Goal: Task Accomplishment & Management: Manage account settings

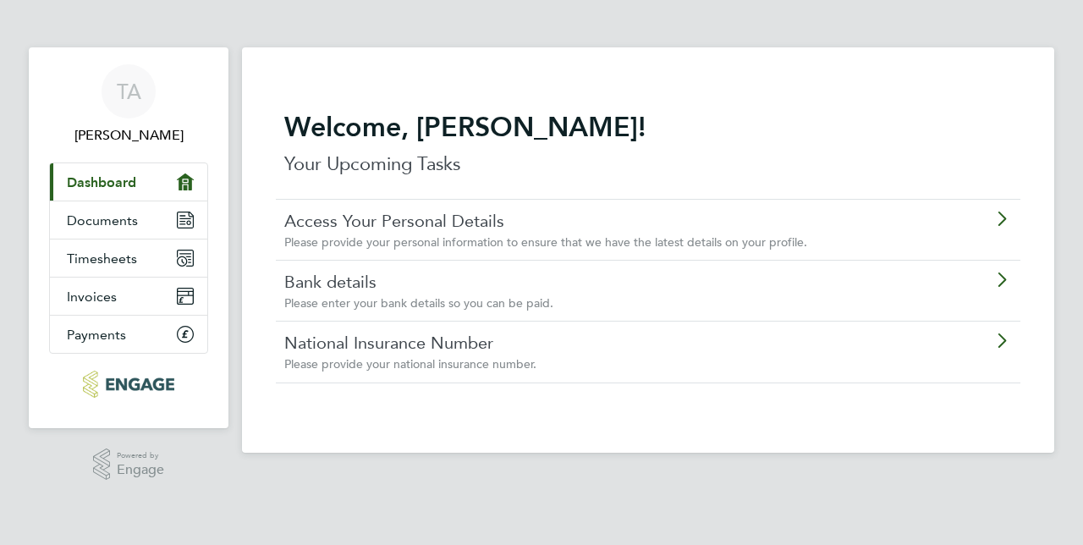
click at [366, 229] on link "Access Your Personal Details" at bounding box center [600, 221] width 632 height 22
click at [176, 292] on link "Invoices" at bounding box center [128, 296] width 157 height 37
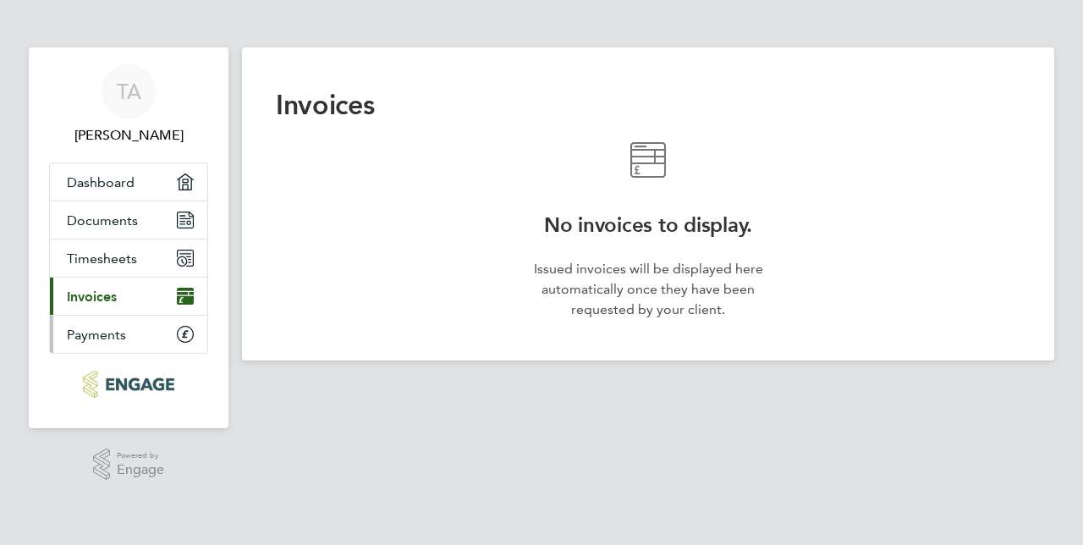
click at [147, 328] on link "Payments" at bounding box center [128, 334] width 157 height 37
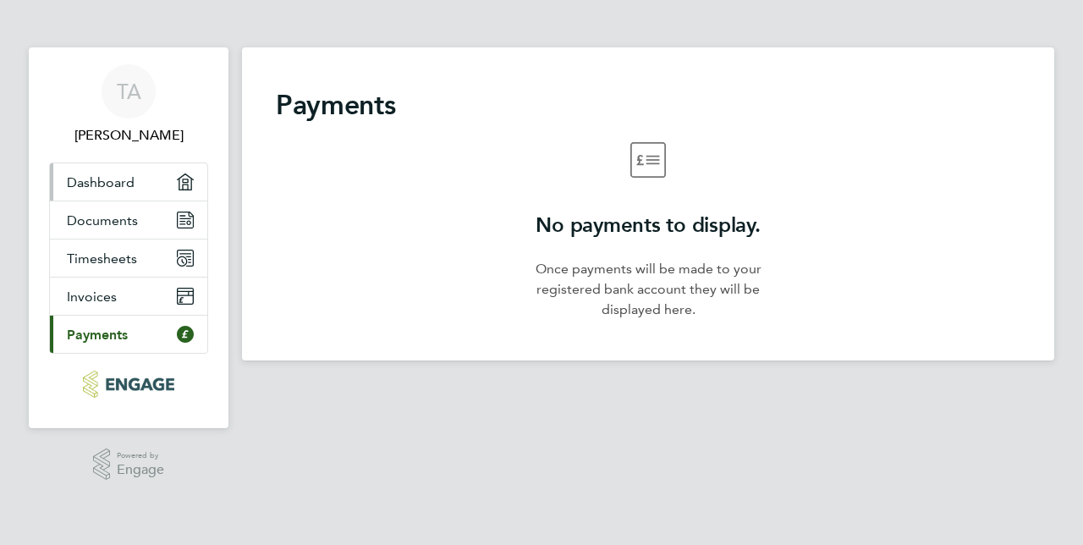
click at [161, 199] on link "Dashboard" at bounding box center [128, 181] width 157 height 37
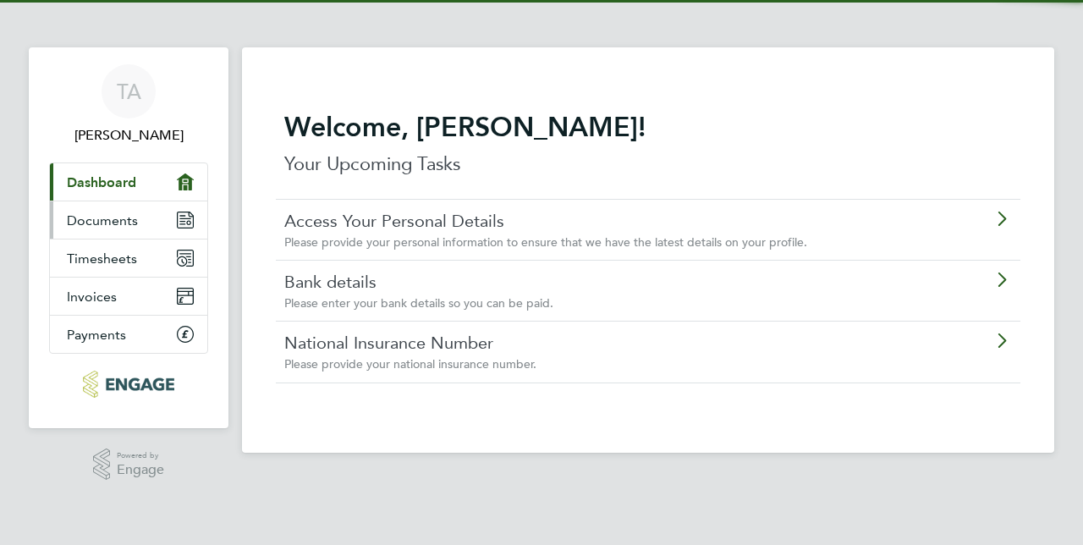
click at [157, 218] on link "Documents" at bounding box center [128, 219] width 157 height 37
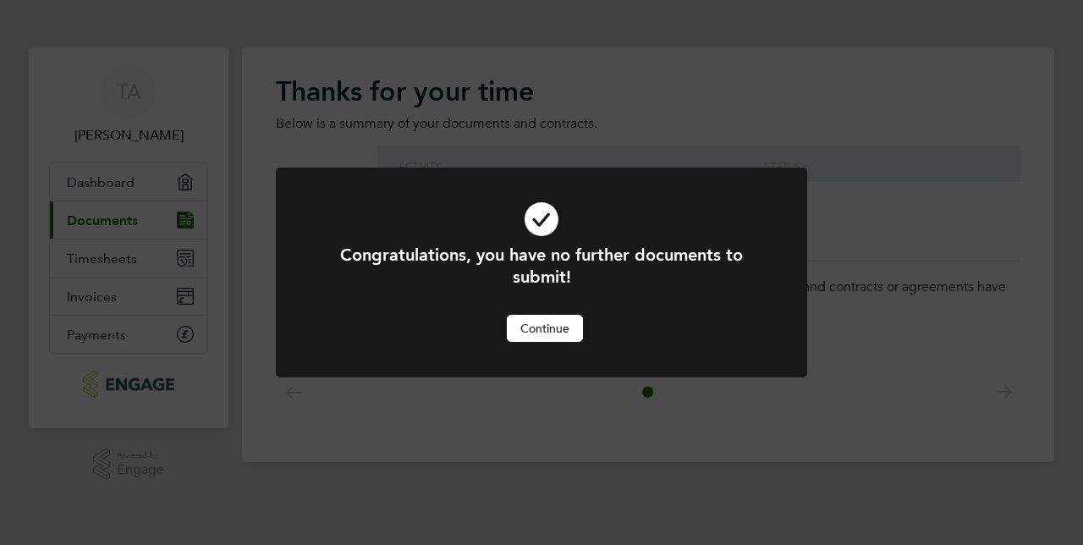
click at [549, 335] on button "Continue" at bounding box center [545, 328] width 76 height 27
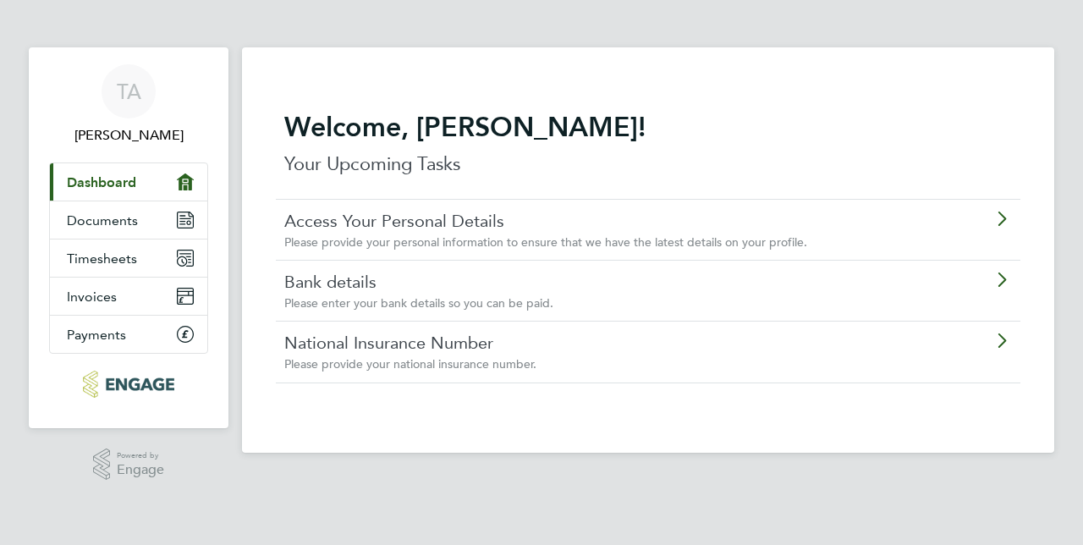
click at [456, 284] on link "Bank details" at bounding box center [600, 282] width 632 height 22
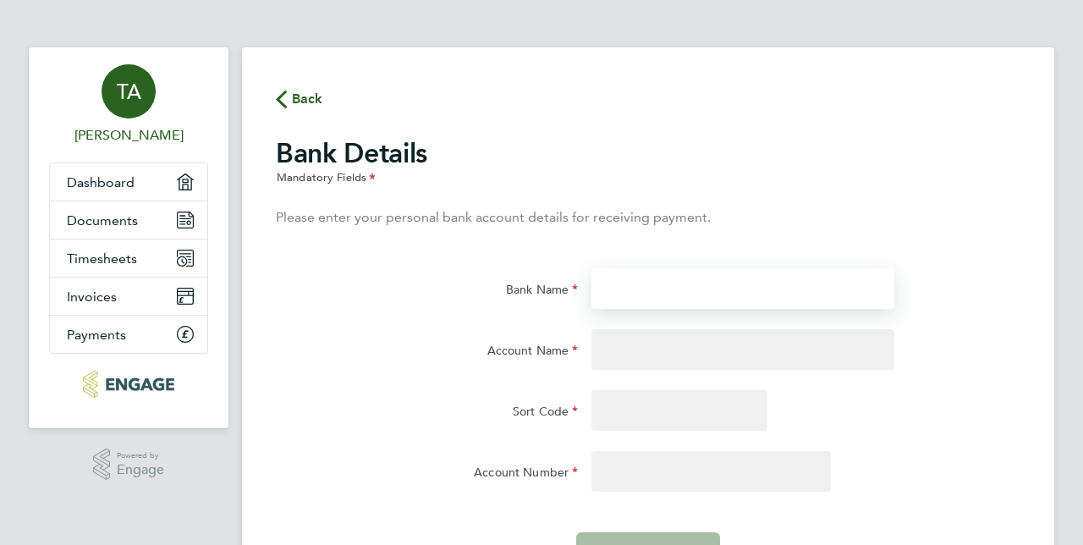
click at [691, 290] on input "Bank Name" at bounding box center [743, 288] width 302 height 41
click at [691, 290] on input "Barcl" at bounding box center [743, 288] width 302 height 41
type input "Barclays"
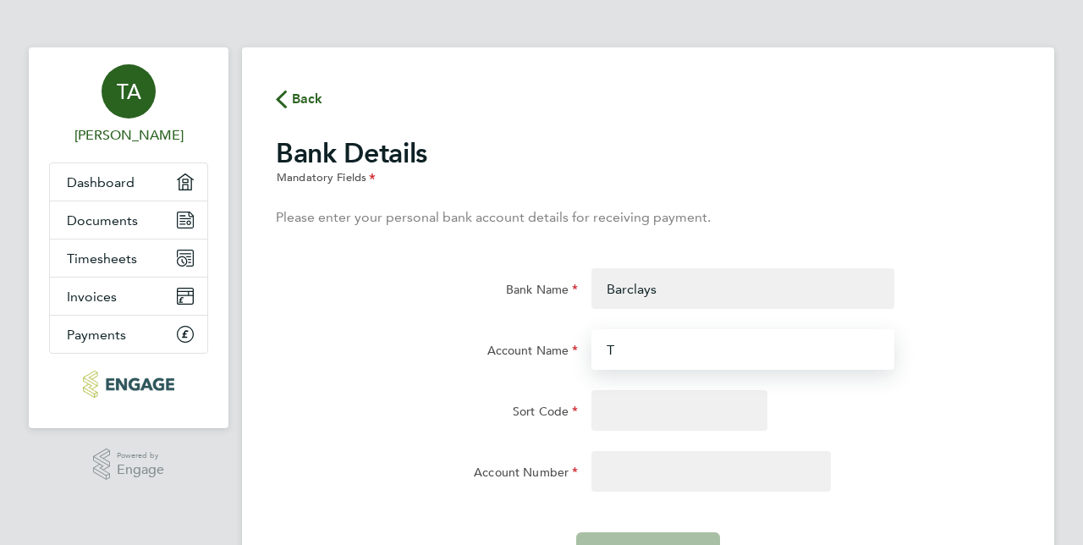
type input "T"
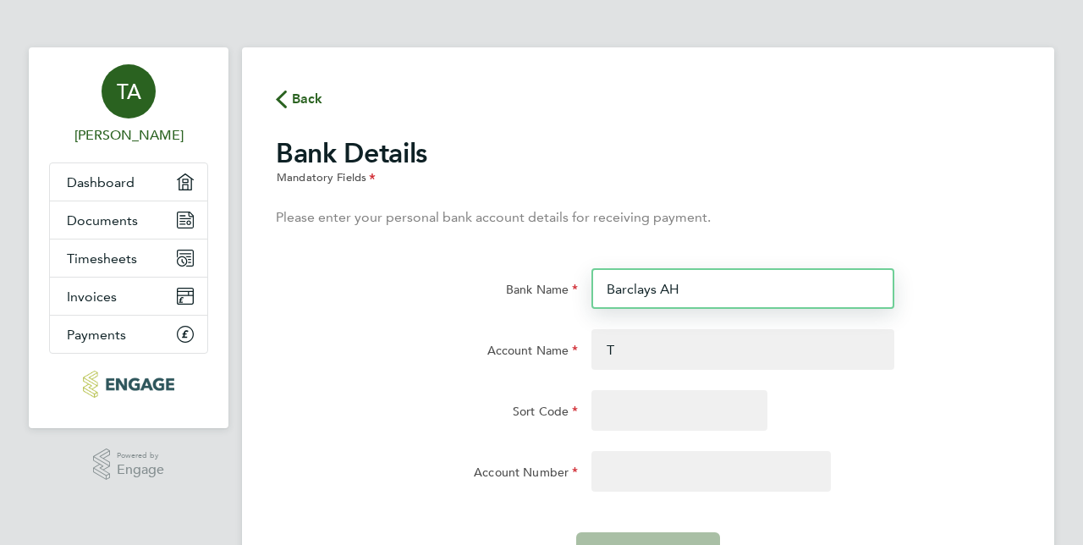
click at [691, 290] on input "Barclays AH" at bounding box center [743, 288] width 302 height 41
type input "Barclays"
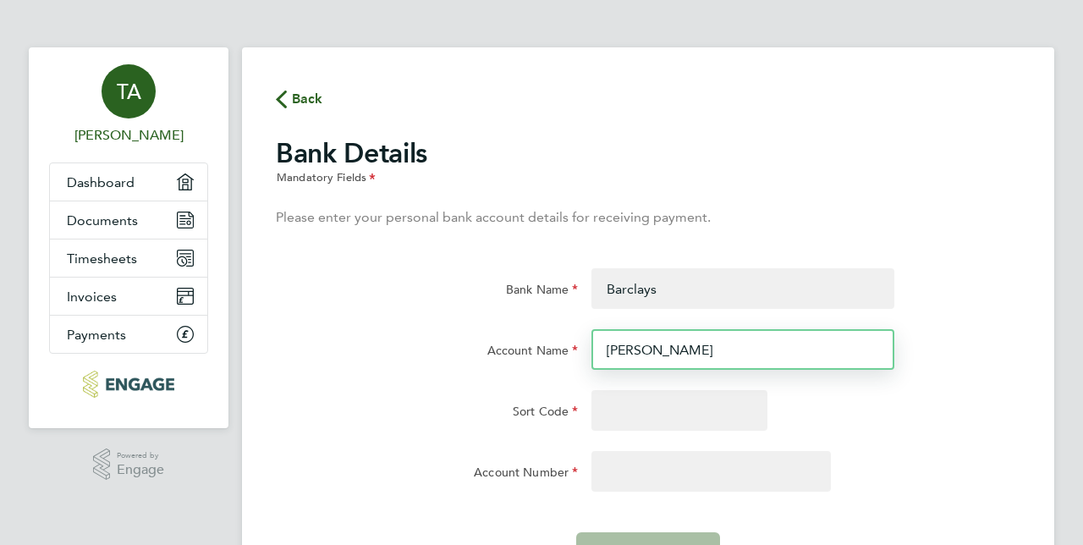
type input "T AHMED"
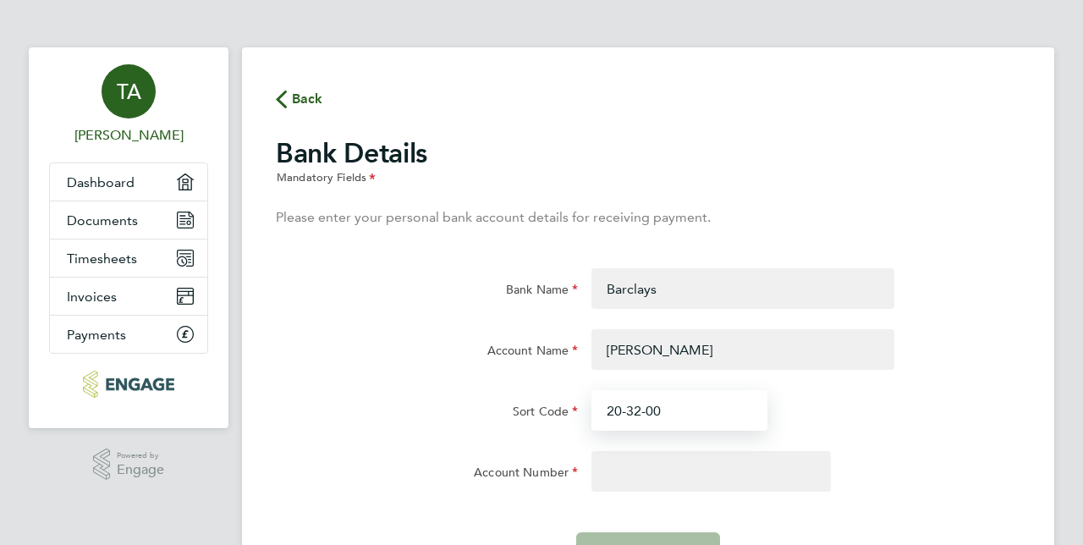
type input "20-32-00"
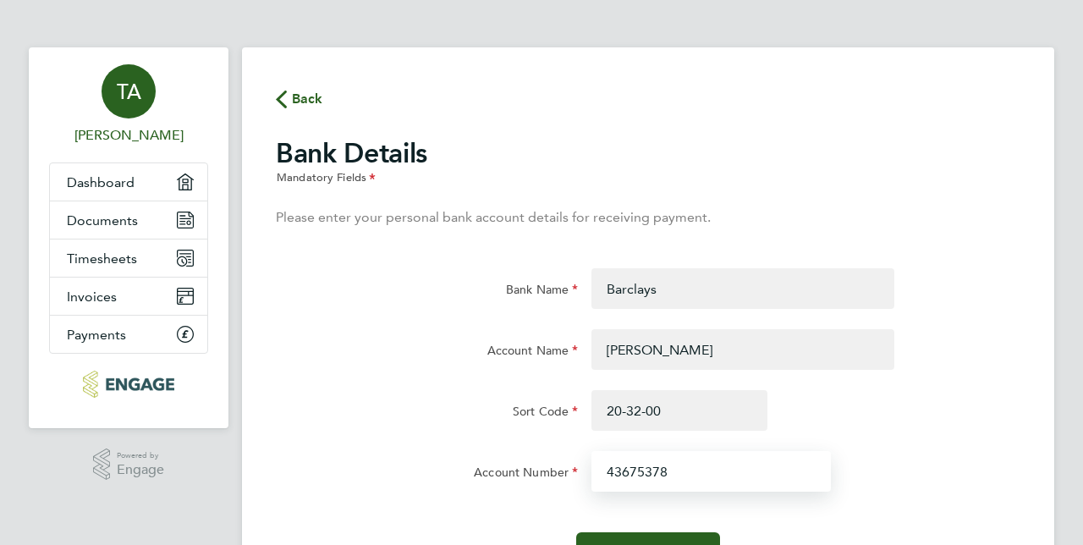
type input "43675378"
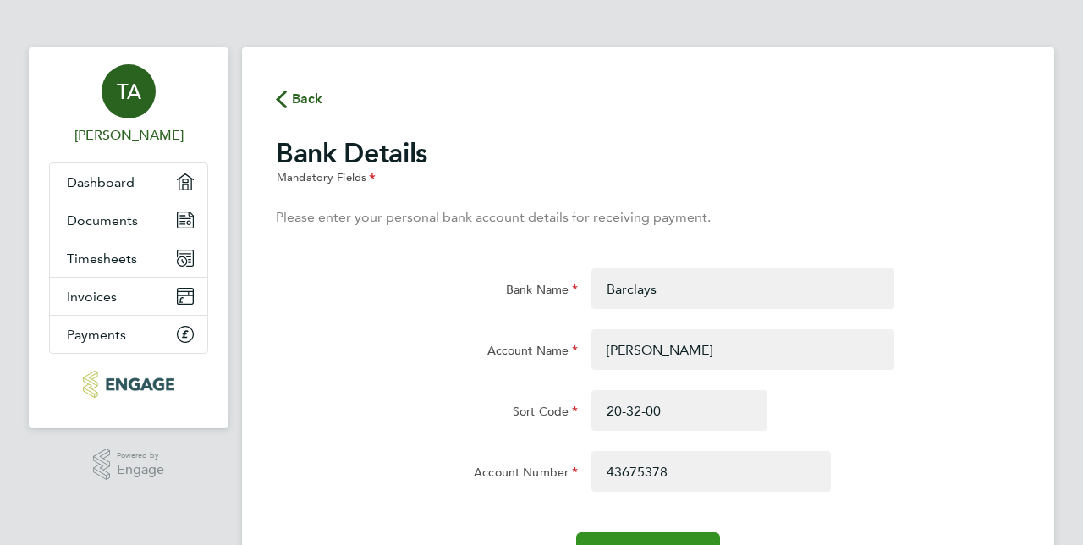
scroll to position [96, 0]
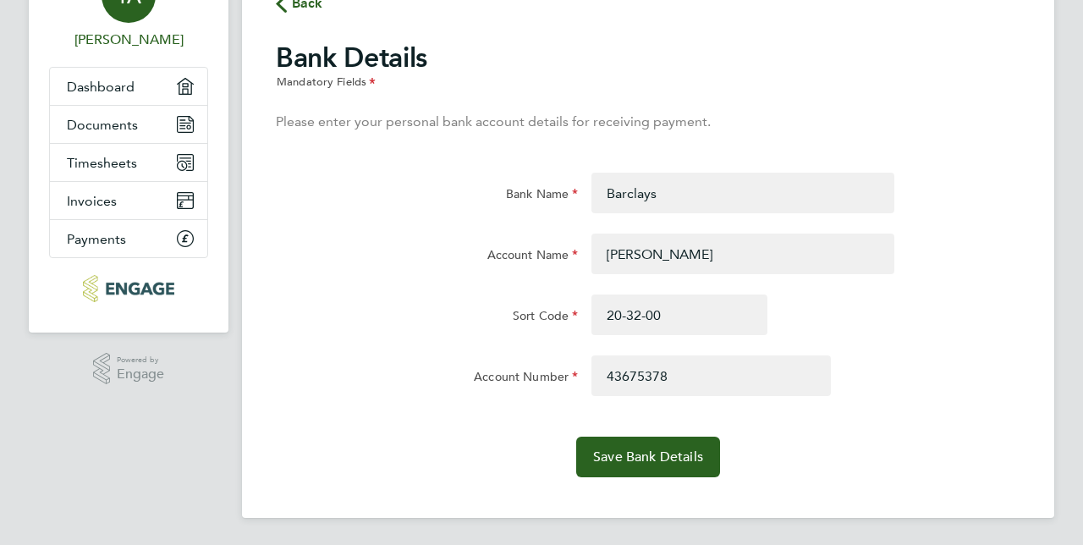
click at [662, 477] on div "Back Bank Details Mandatory Fields Please enter your personal bank account deta…" at bounding box center [648, 235] width 813 height 566
click at [653, 474] on button "Save Bank Details" at bounding box center [648, 457] width 144 height 41
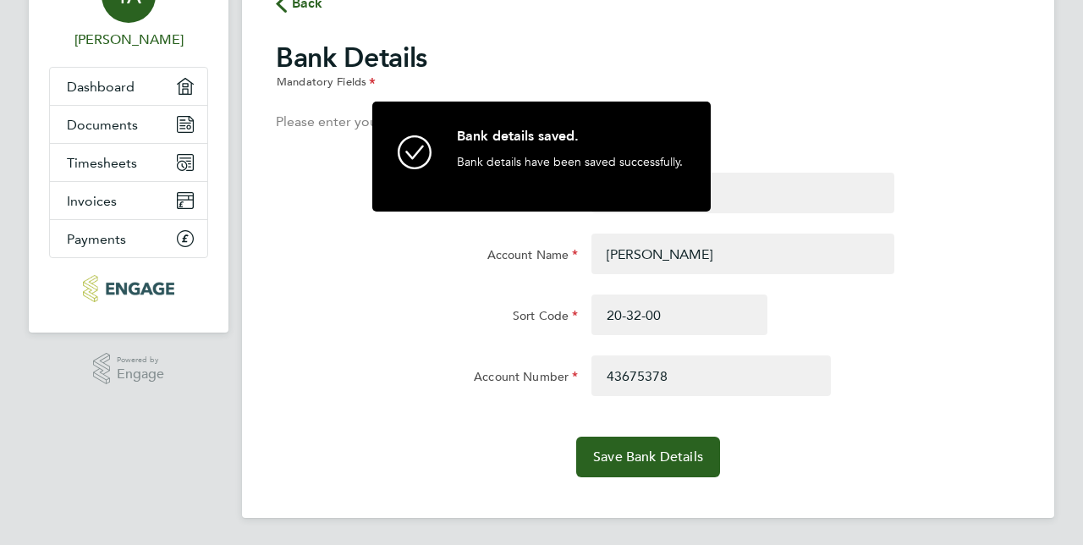
click at [317, 8] on span "Back" at bounding box center [307, 3] width 31 height 20
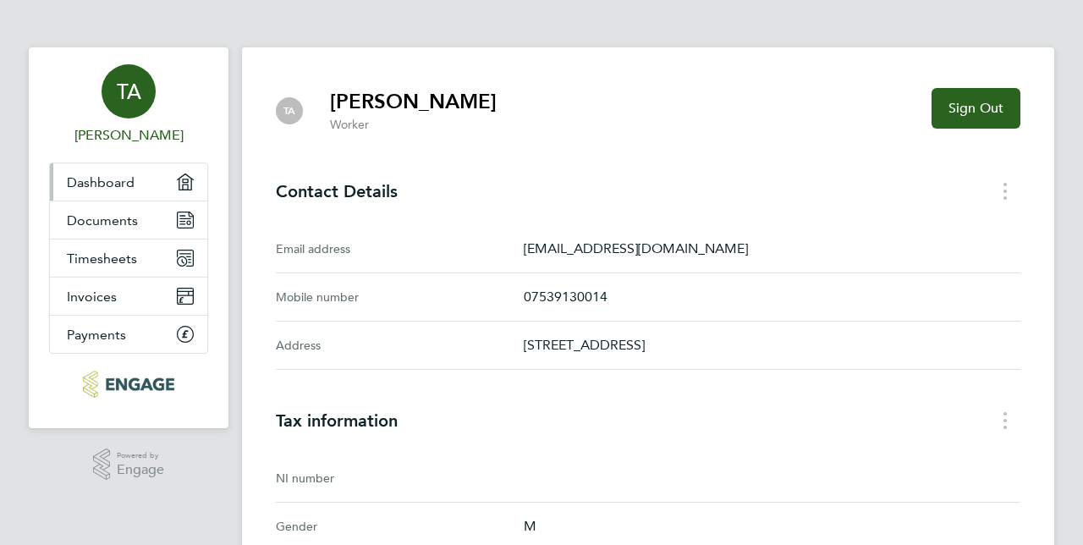
click at [136, 189] on link "Dashboard" at bounding box center [128, 181] width 157 height 37
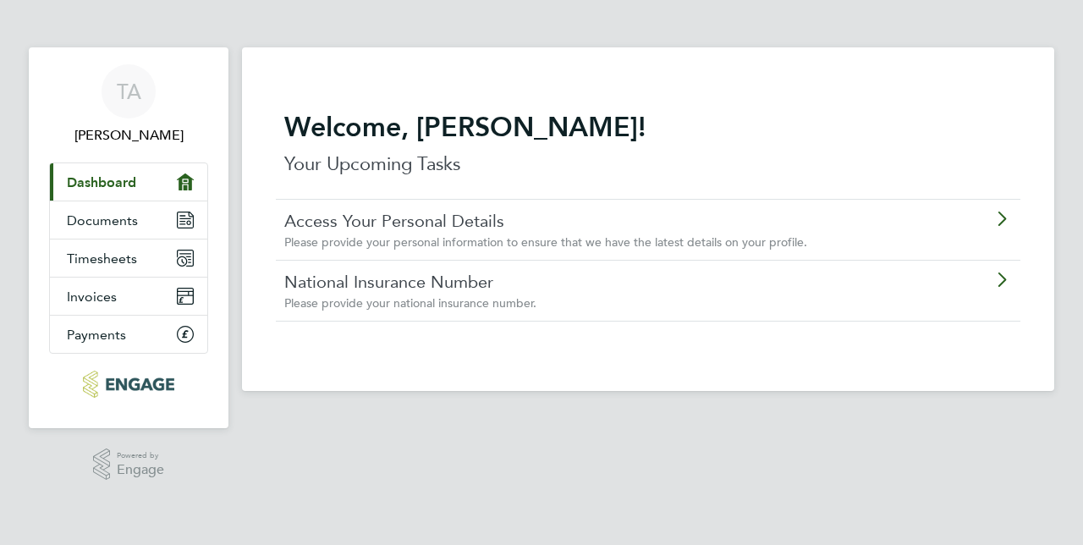
click at [401, 295] on div "Please provide your national insurance number." at bounding box center [600, 302] width 632 height 15
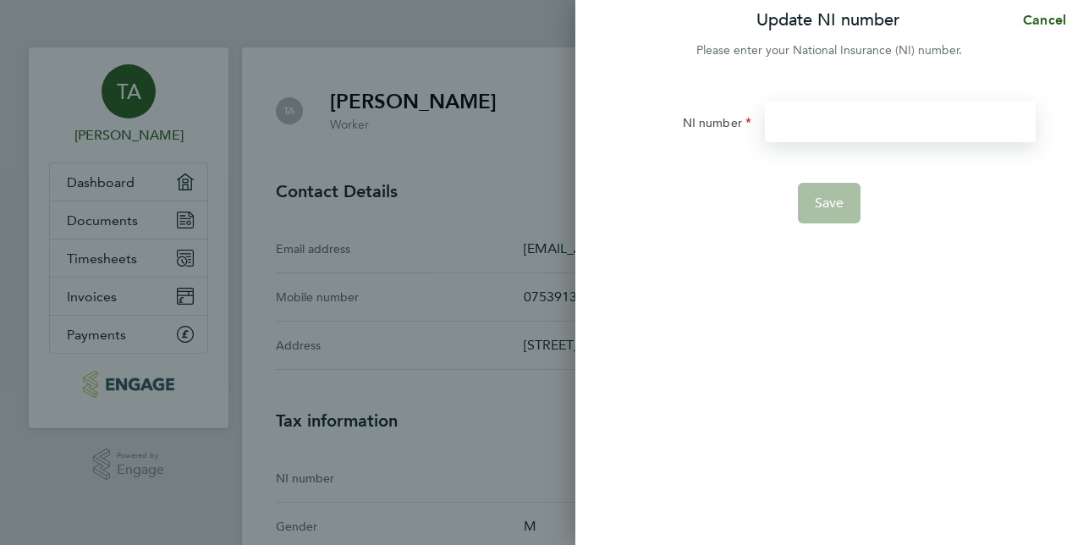
click at [819, 125] on input "NI number" at bounding box center [900, 122] width 271 height 41
type input "p"
type input "PC798098C"
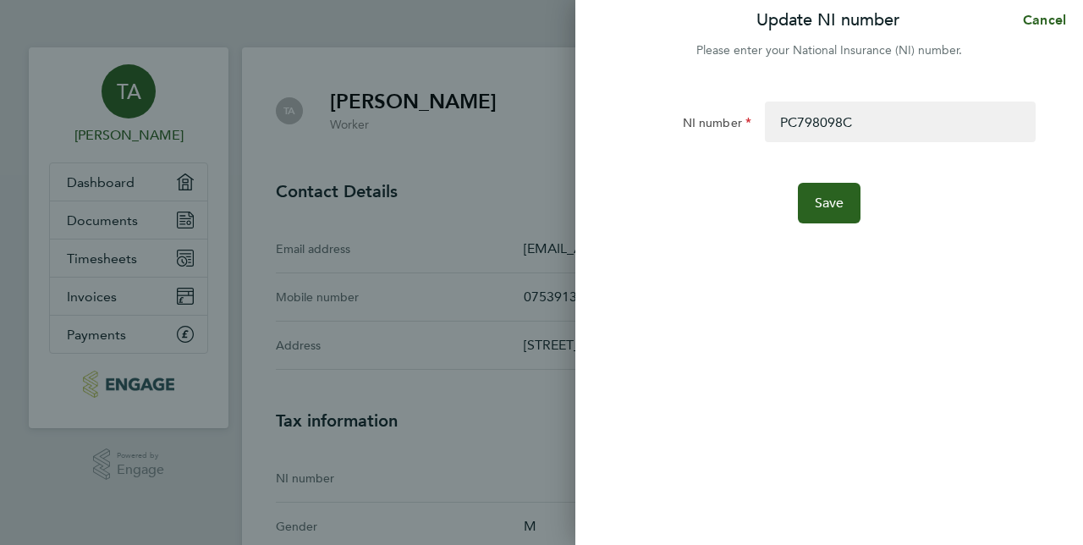
click at [825, 206] on div "Save" at bounding box center [829, 203] width 427 height 41
click at [850, 207] on button "Save" at bounding box center [829, 203] width 63 height 41
